Goal: Task Accomplishment & Management: Manage account settings

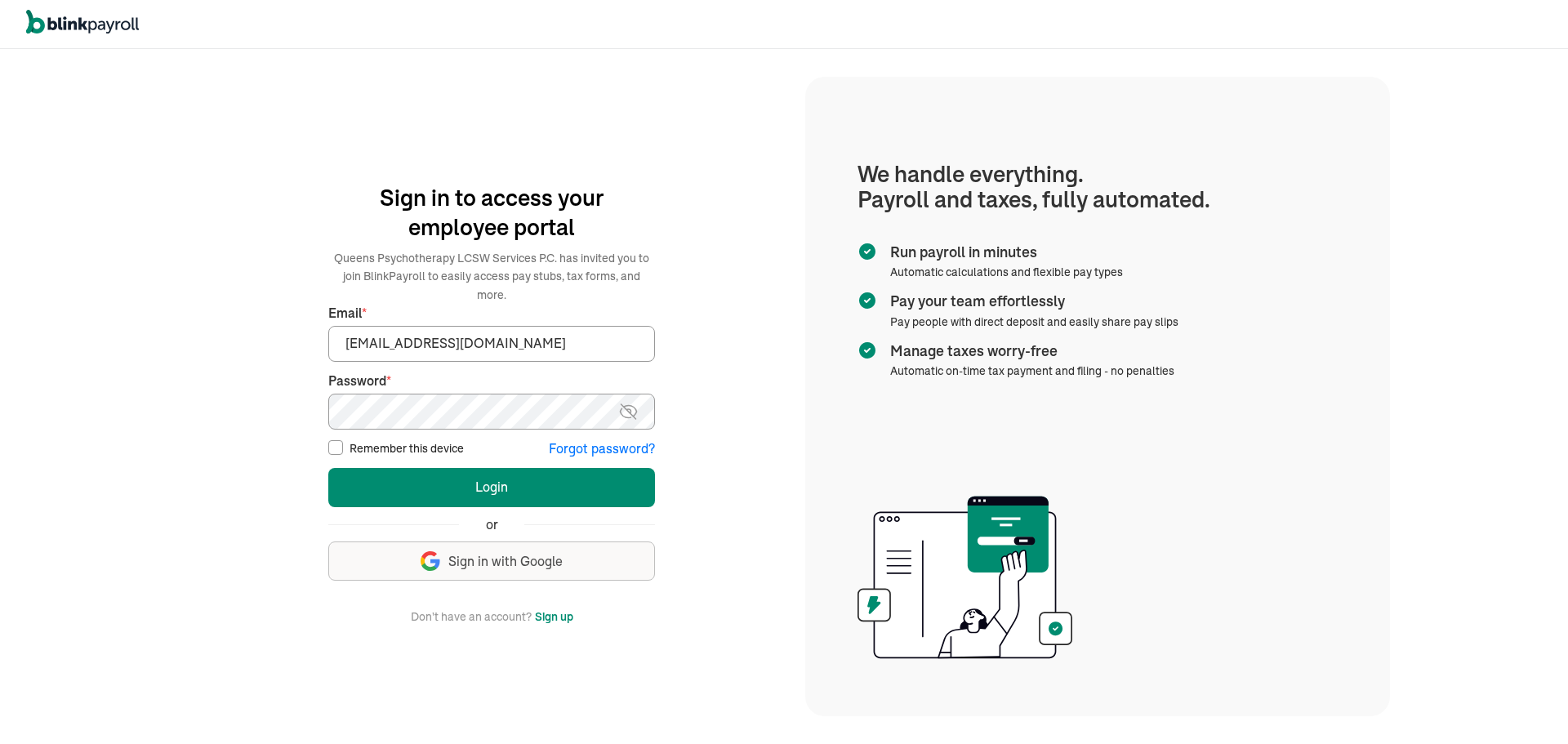
click at [622, 406] on img at bounding box center [628, 412] width 20 height 20
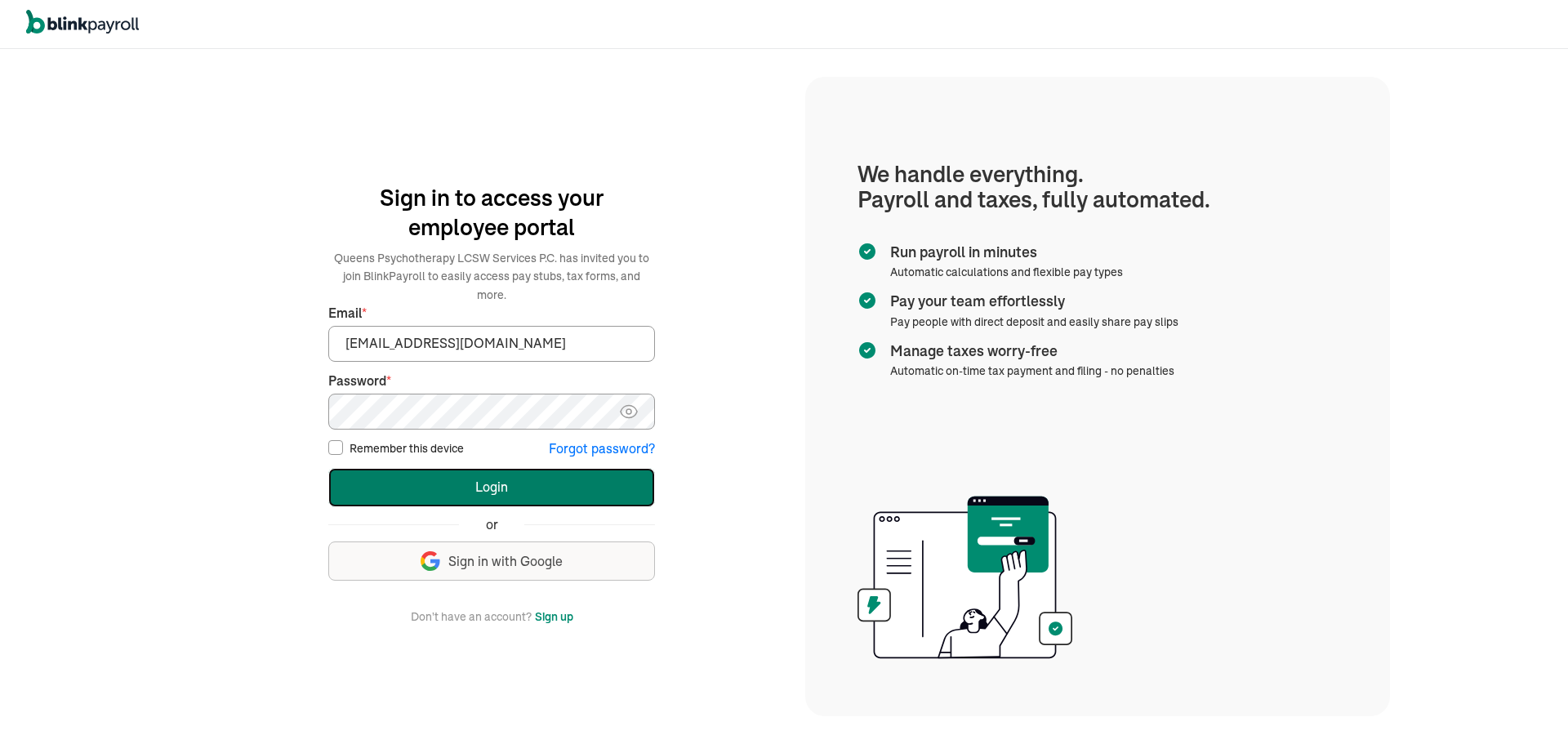
click at [481, 477] on button "Login" at bounding box center [491, 487] width 327 height 39
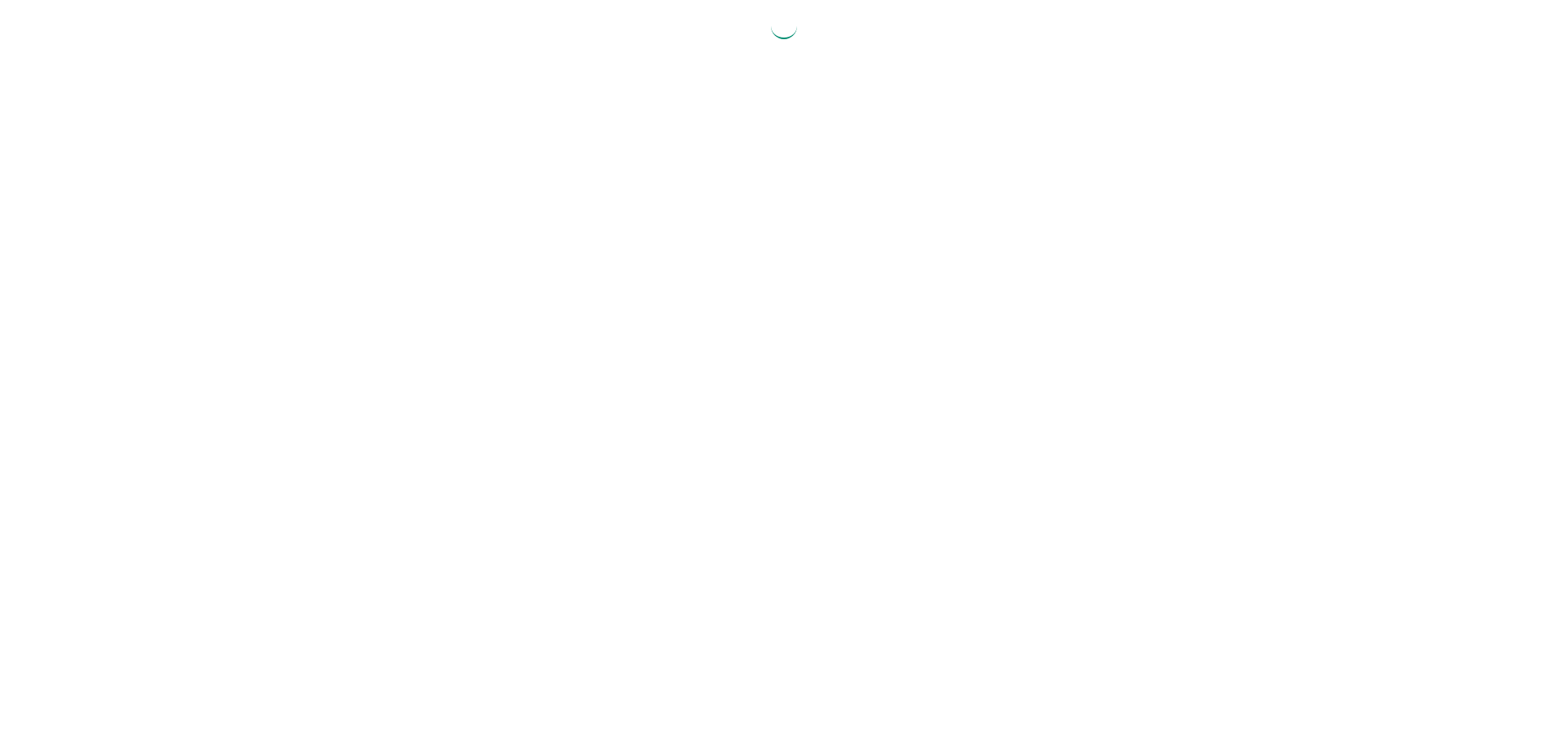
select select "2025"
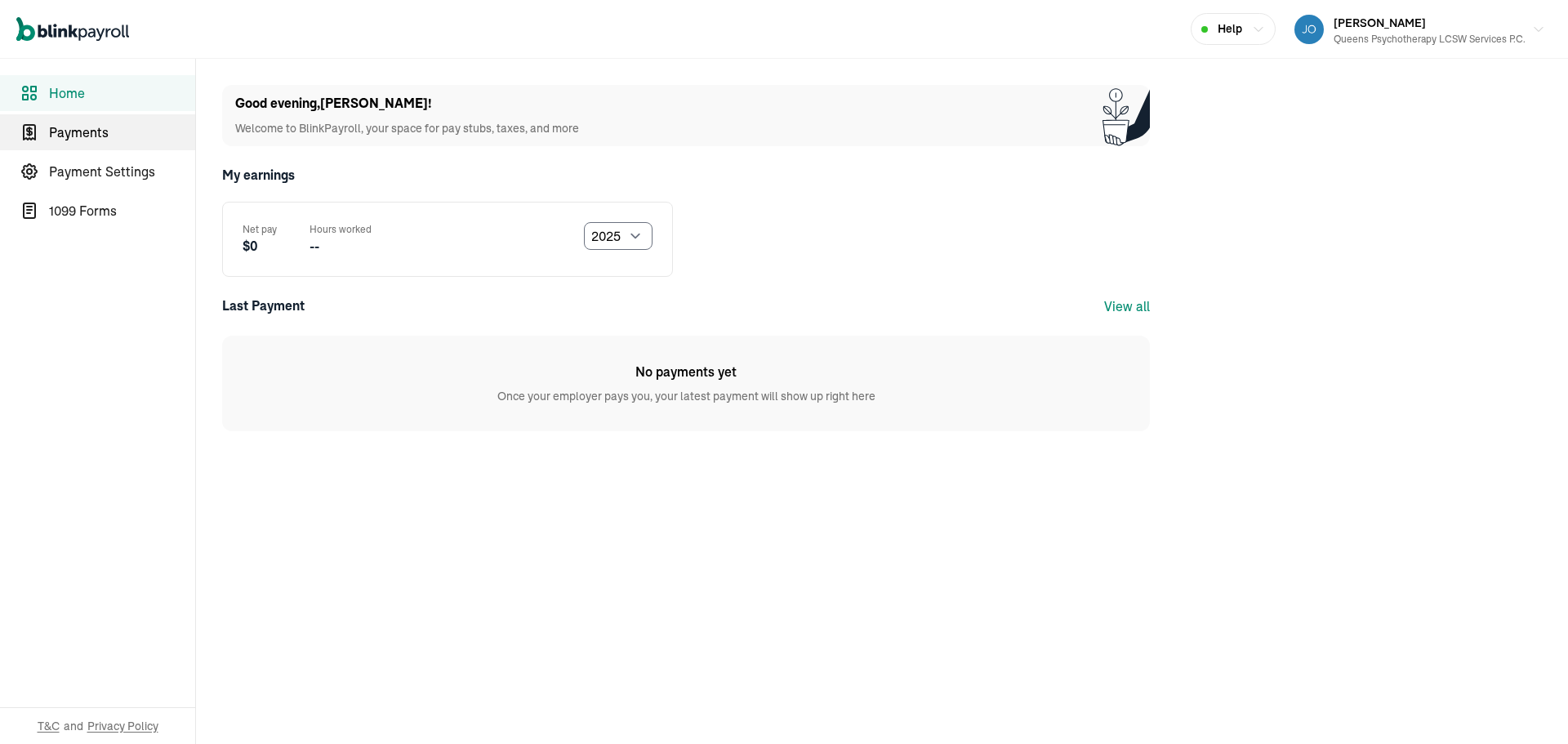
click at [66, 126] on span "Payments" at bounding box center [122, 133] width 147 height 20
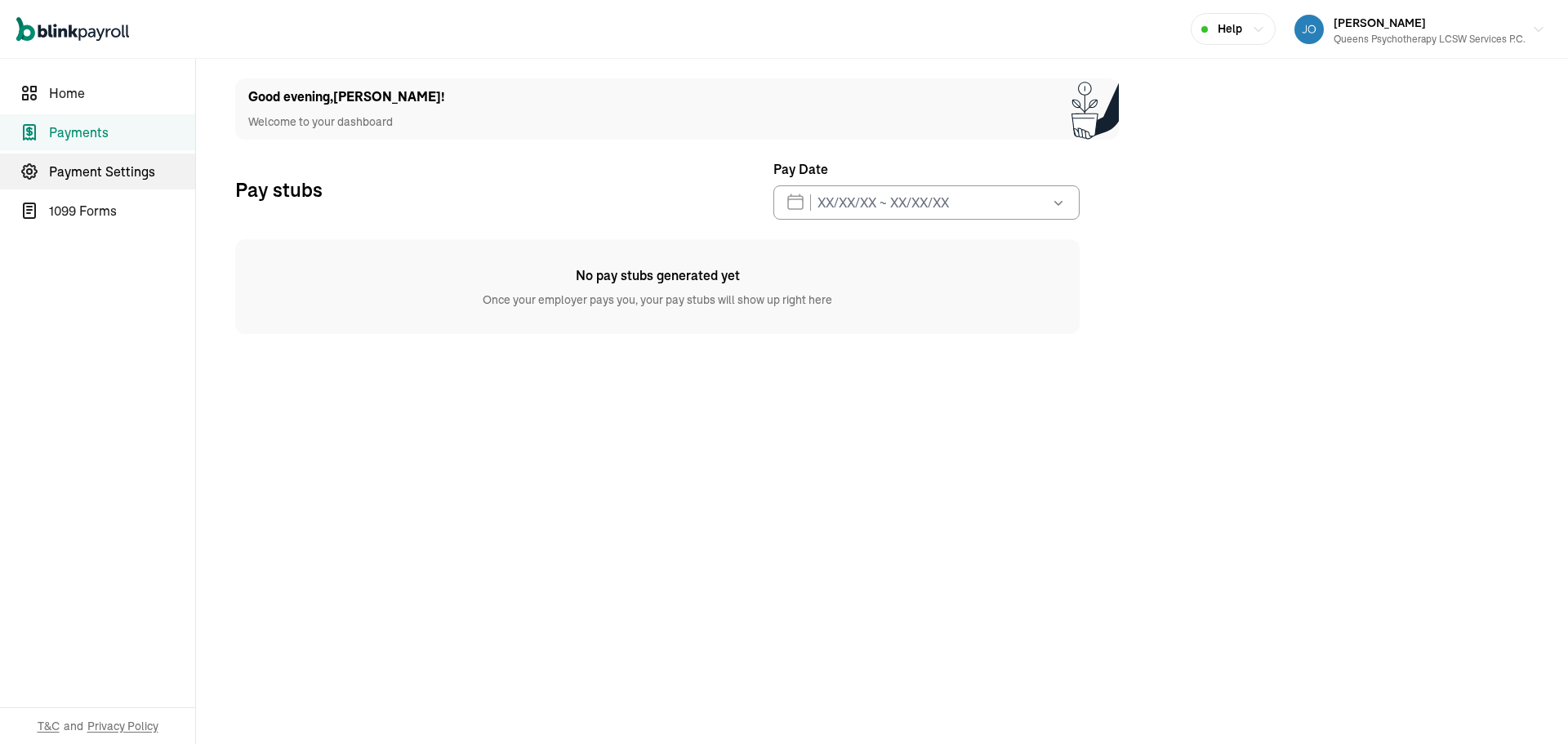
click at [92, 171] on span "Payment Settings" at bounding box center [122, 172] width 147 height 20
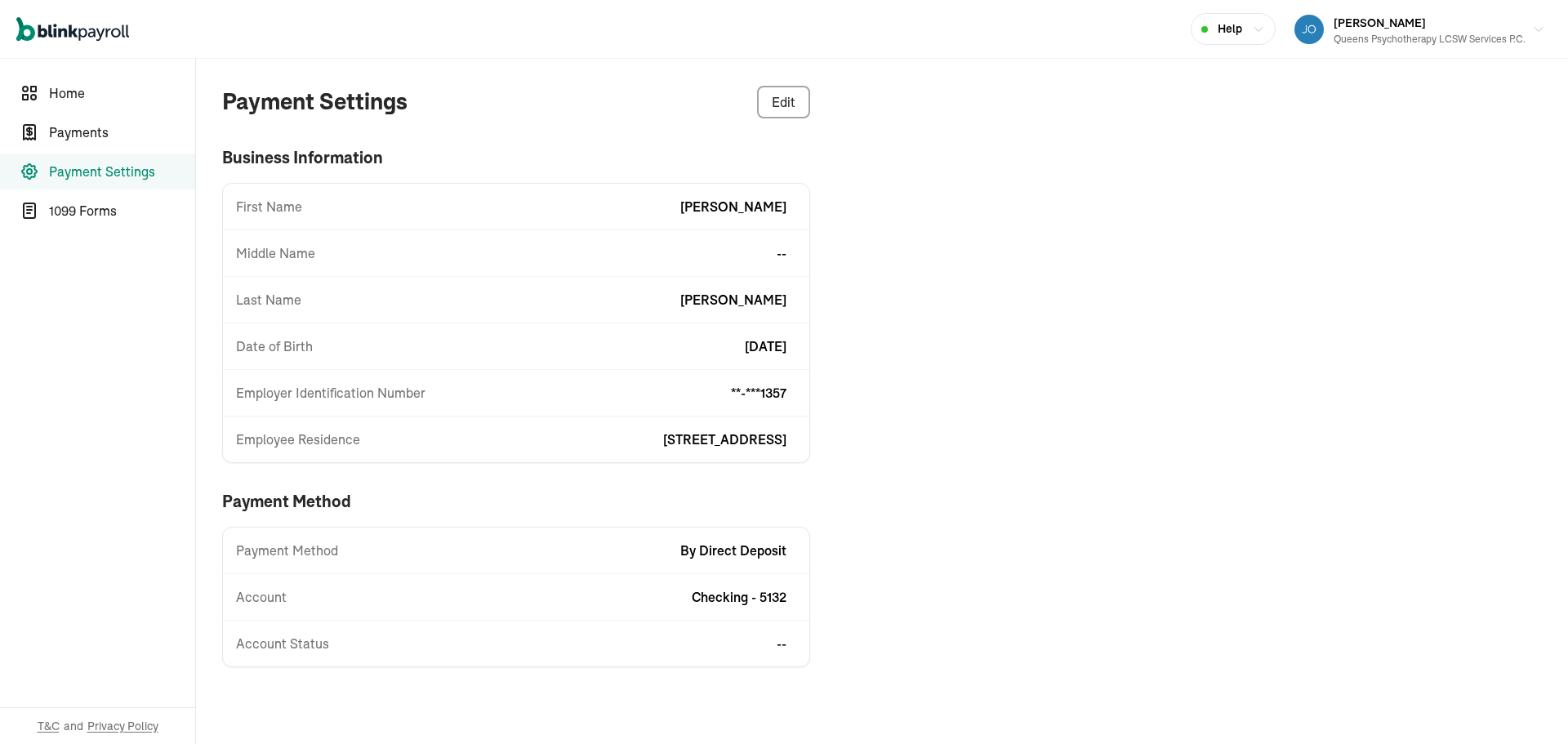
click at [761, 345] on span "2/4/1970" at bounding box center [766, 346] width 42 height 20
click at [1398, 34] on div "Queens Psychotherapy LCSW Services P.C." at bounding box center [1429, 39] width 191 height 15
click at [60, 214] on span "1099 Forms" at bounding box center [122, 211] width 147 height 20
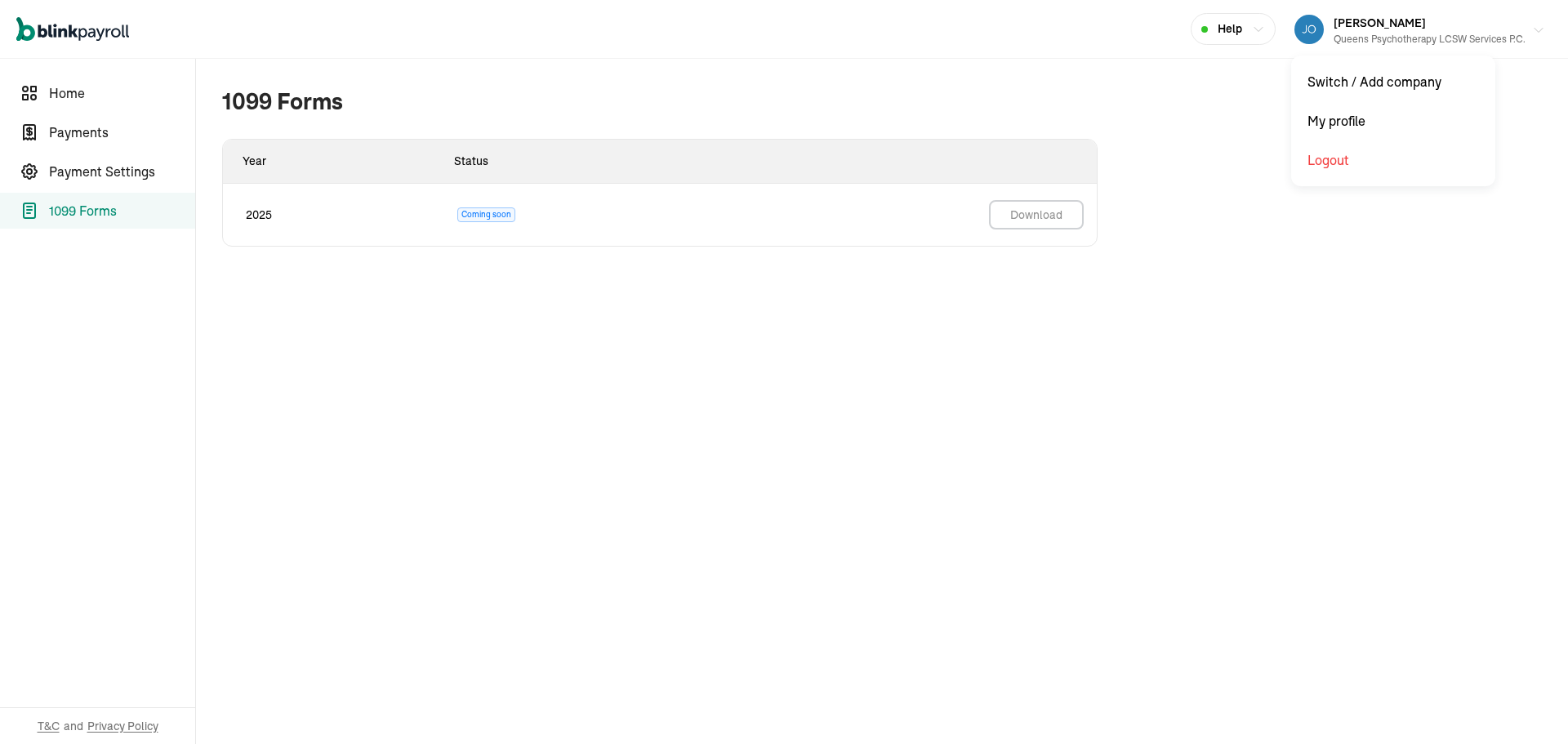
click at [1358, 20] on span "Gianna Ruddock" at bounding box center [1380, 23] width 93 height 15
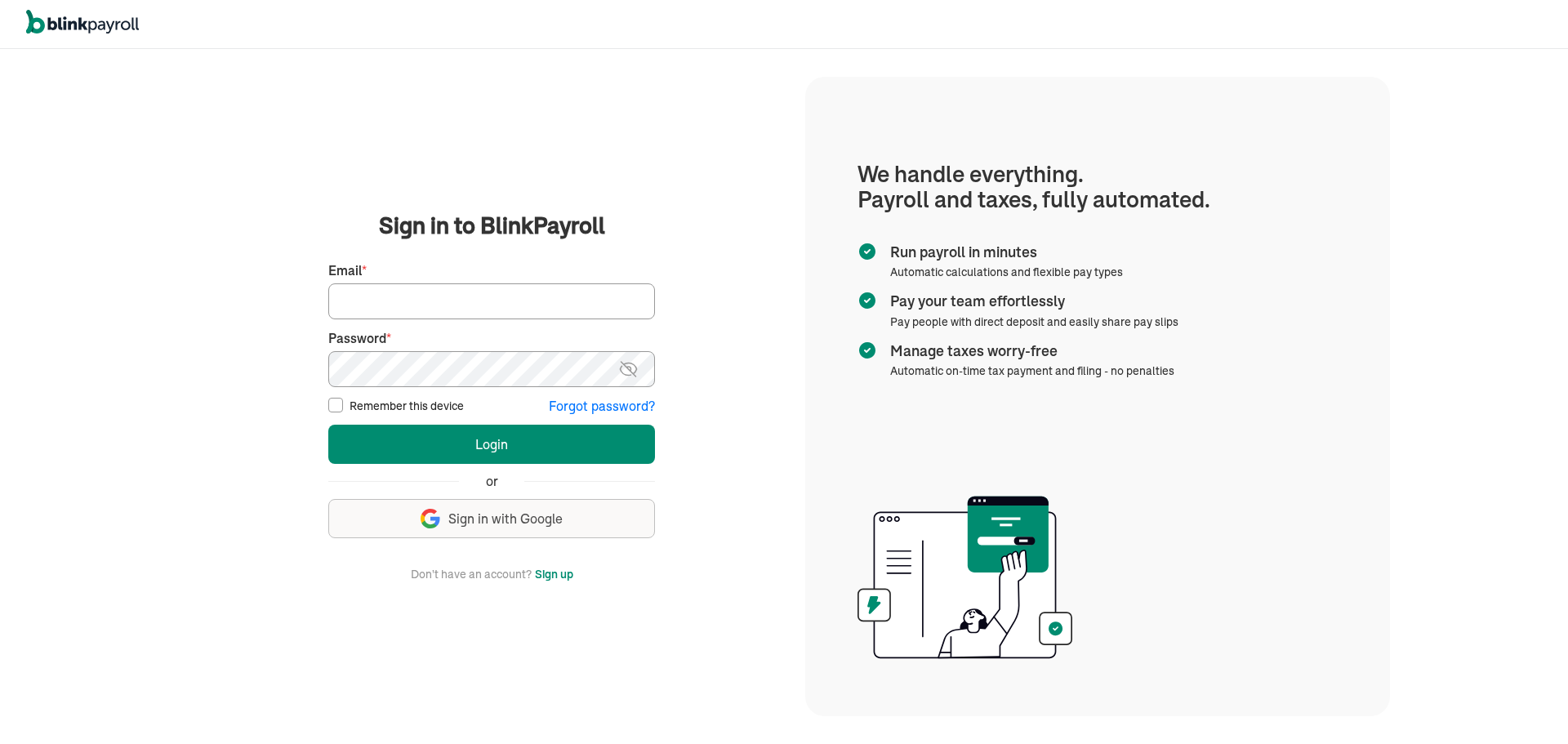
click at [408, 308] on input "Email *" at bounding box center [491, 301] width 327 height 36
click at [483, 298] on input "Email *" at bounding box center [491, 301] width 327 height 36
type input "[EMAIL_ADDRESS][DOMAIN_NAME]"
